Goal: Find specific page/section: Find specific page/section

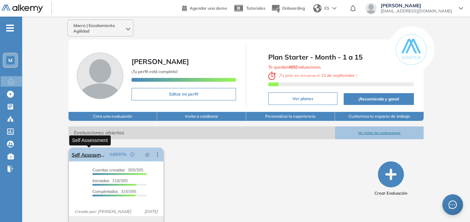
click at [83, 155] on link "Self Assessment" at bounding box center [89, 154] width 35 height 14
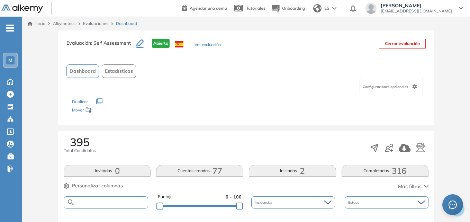
click at [128, 201] on input "text" at bounding box center [111, 202] width 73 height 5
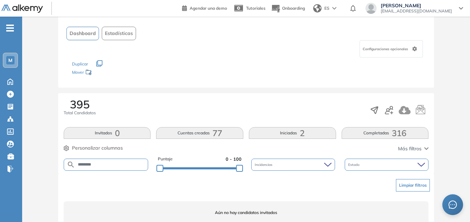
scroll to position [65, 0]
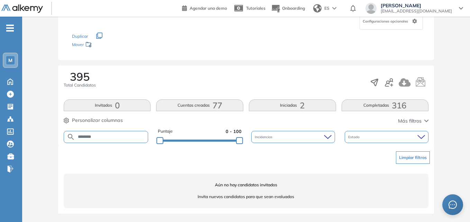
click at [118, 135] on input "********" at bounding box center [111, 136] width 73 height 5
type input "*"
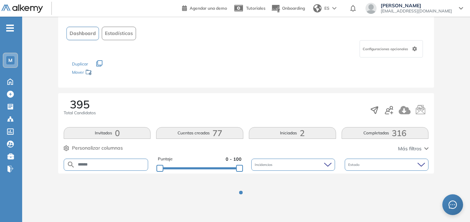
scroll to position [112, 0]
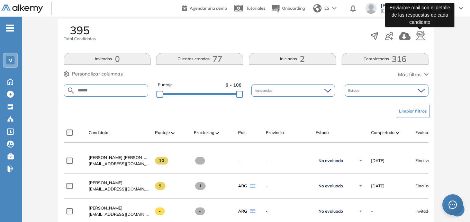
click at [418, 38] on icon "button" at bounding box center [420, 36] width 10 height 10
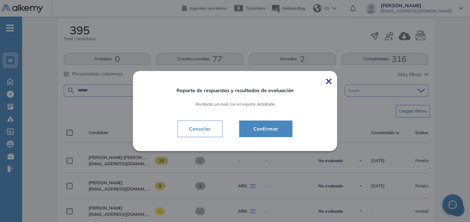
click at [275, 123] on button "Confirmar" at bounding box center [266, 128] width 54 height 17
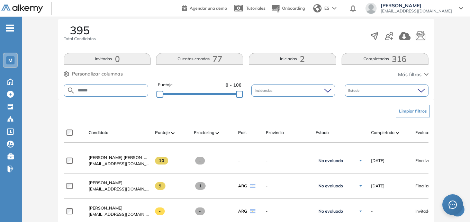
click at [139, 92] on input "******" at bounding box center [111, 90] width 73 height 5
type input "*"
click at [395, 132] on div "Completado" at bounding box center [390, 132] width 39 height 8
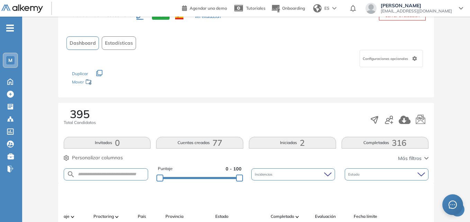
scroll to position [27, 0]
